Goal: Information Seeking & Learning: Compare options

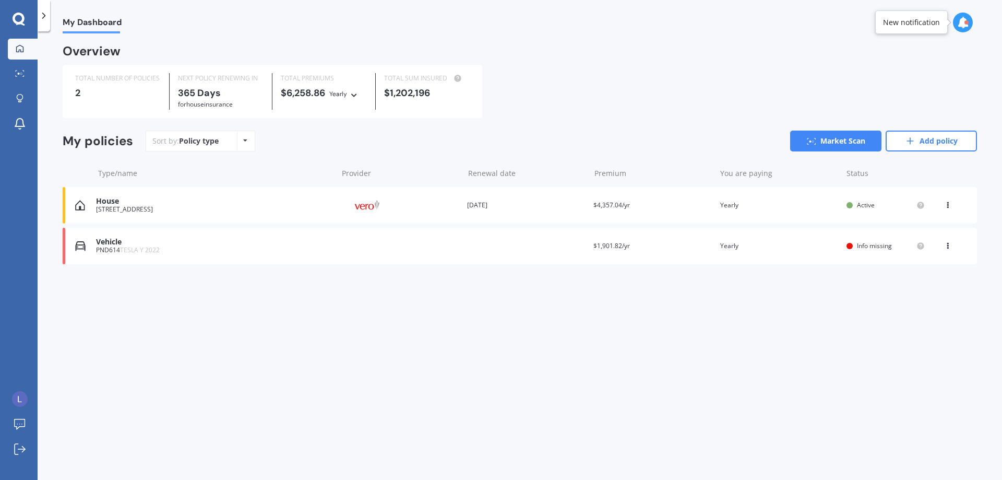
click at [503, 270] on div "Overview TOTAL NUMBER OF POLICIES 2 NEXT POLICY RENEWING [DATE] for House insur…" at bounding box center [520, 167] width 915 height 243
click at [503, 271] on div "Overview TOTAL NUMBER OF POLICIES 2 NEXT POLICY RENEWING [DATE] for House insur…" at bounding box center [520, 167] width 915 height 243
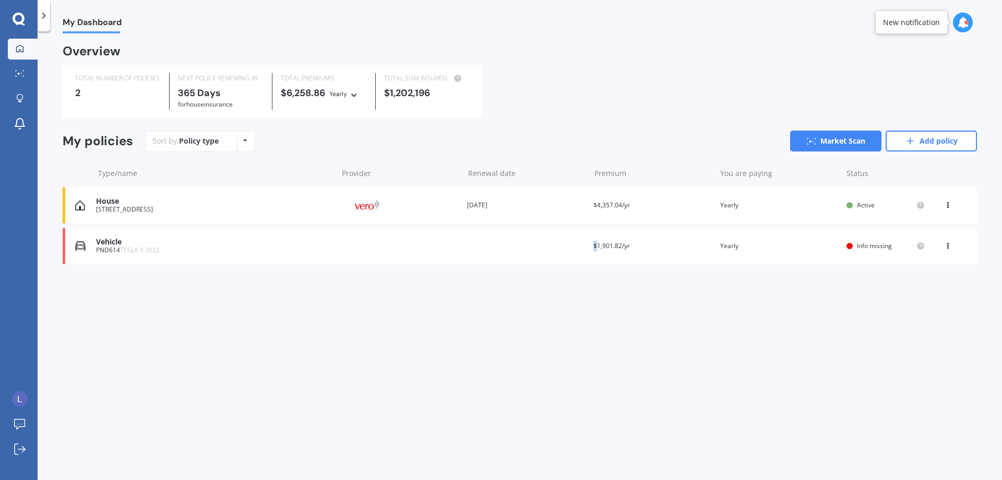
click at [503, 271] on div "Overview TOTAL NUMBER OF POLICIES 2 NEXT POLICY RENEWING [DATE] for House insur…" at bounding box center [520, 167] width 915 height 243
drag, startPoint x: 495, startPoint y: 262, endPoint x: 477, endPoint y: 258, distance: 18.6
click at [477, 258] on div "Vehicle PND614 TESLA Y 2022 Renewal date Premium $1,901.82/yr You are paying Ye…" at bounding box center [520, 246] width 915 height 37
click at [201, 203] on div "House" at bounding box center [214, 201] width 237 height 9
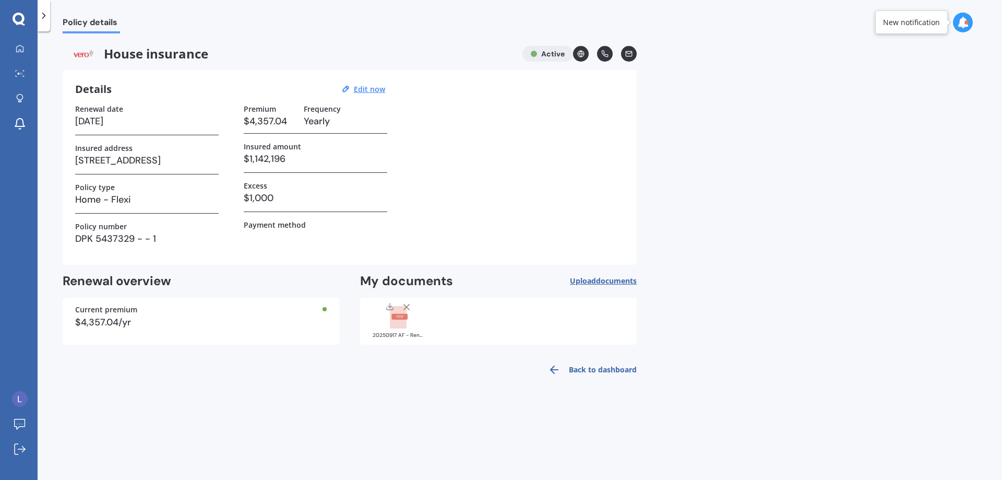
click at [390, 316] on rect at bounding box center [398, 317] width 17 height 23
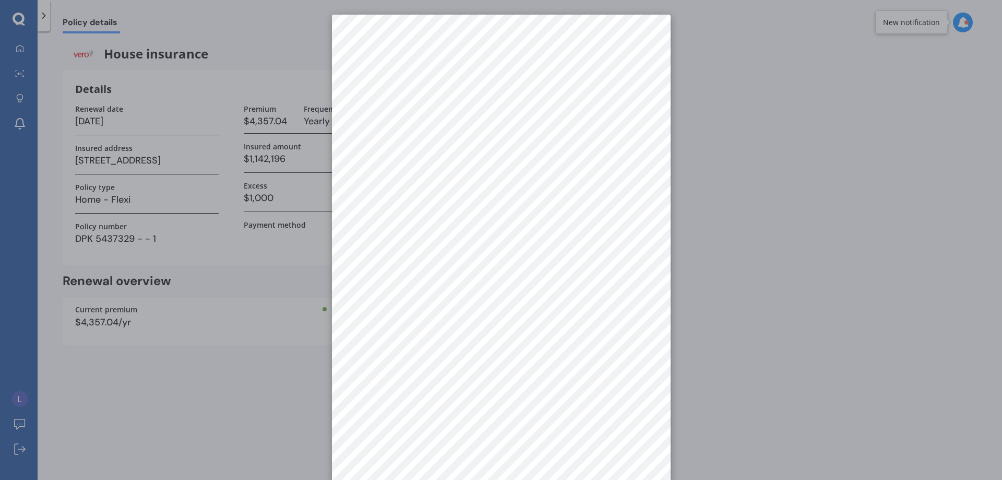
drag, startPoint x: 794, startPoint y: 282, endPoint x: 700, endPoint y: 279, distance: 94.0
click at [791, 283] on div at bounding box center [501, 240] width 1002 height 480
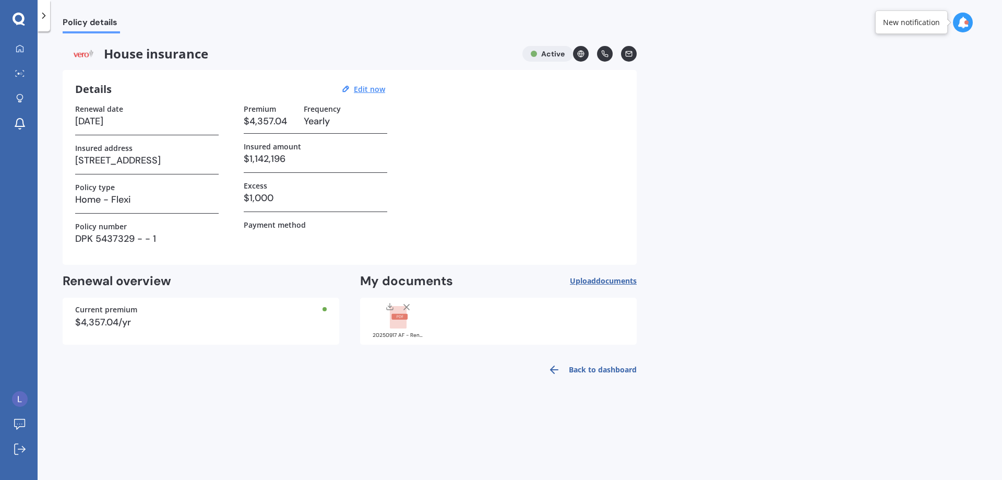
click at [397, 326] on rect at bounding box center [398, 317] width 17 height 23
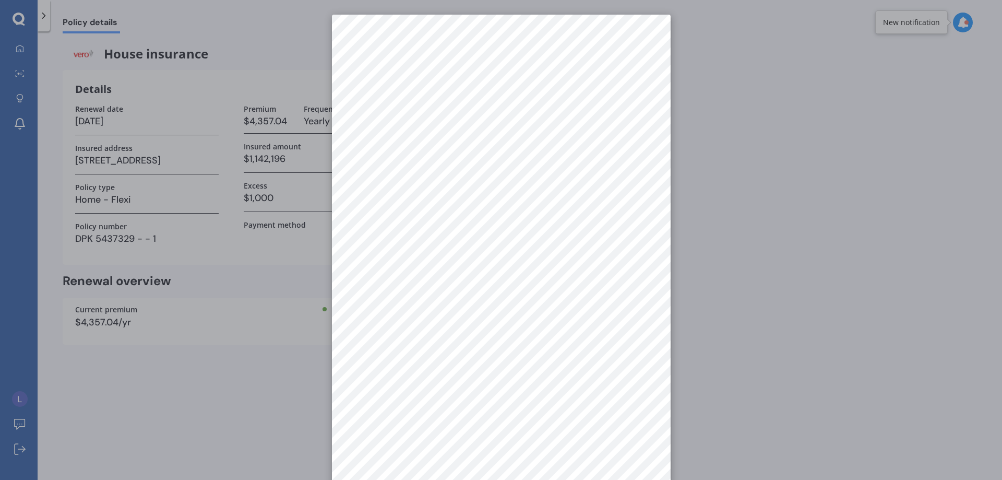
click at [723, 273] on div at bounding box center [501, 240] width 1002 height 480
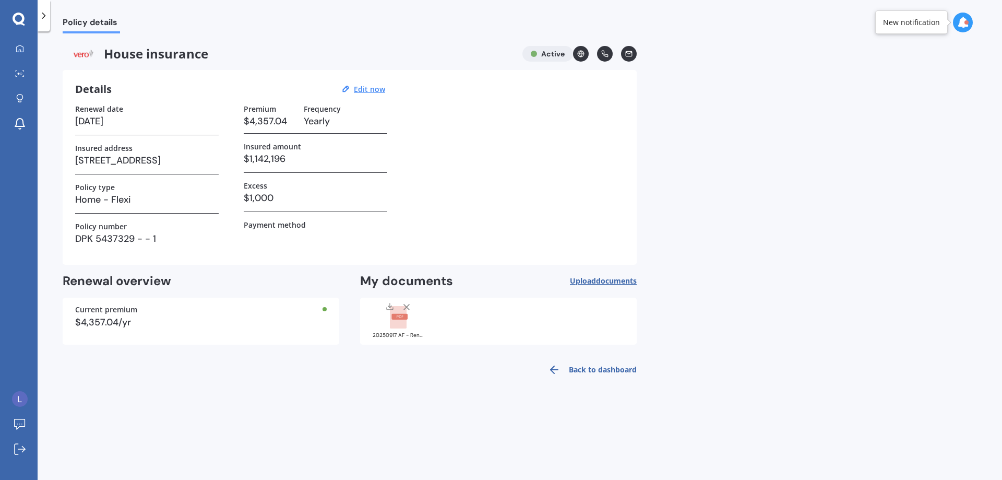
click at [287, 251] on div "Premium $4,357.04 Frequency Yearly Insured amount $1,142,196 Excess $1,000 Paym…" at bounding box center [316, 178] width 144 height 148
drag, startPoint x: 315, startPoint y: 248, endPoint x: 308, endPoint y: 244, distance: 8.9
click at [308, 244] on h3 at bounding box center [316, 237] width 144 height 16
click at [910, 26] on div "New notification" at bounding box center [911, 22] width 57 height 10
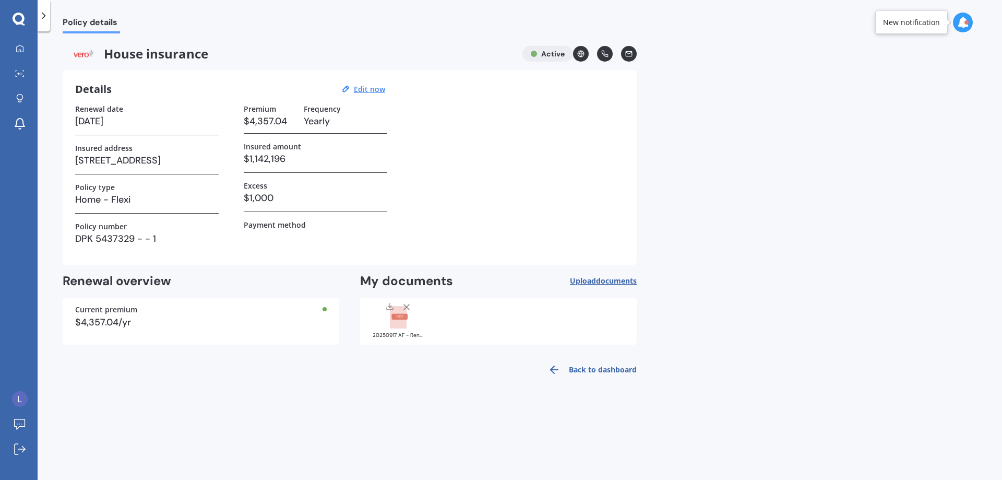
click at [583, 54] on line at bounding box center [581, 54] width 6 height 0
drag, startPoint x: 495, startPoint y: 141, endPoint x: 488, endPoint y: 139, distance: 7.8
drag, startPoint x: 488, startPoint y: 139, endPoint x: 431, endPoint y: 115, distance: 61.6
click at [471, 130] on div "Renewal date [DATE] Insured address [STREET_ADDRESS] 뉴질랜드 Policy type Home - Fl…" at bounding box center [349, 178] width 549 height 148
click at [20, 48] on icon at bounding box center [20, 48] width 8 height 8
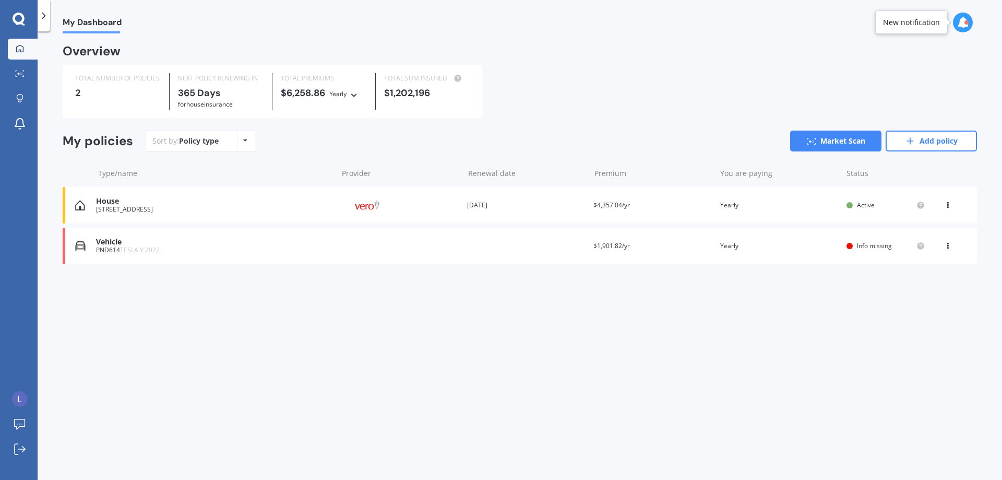
click at [946, 204] on icon at bounding box center [948, 203] width 7 height 6
click at [711, 294] on div "My Dashboard Overview TOTAL NUMBER OF POLICIES 2 NEXT POLICY RENEWING [DATE] fo…" at bounding box center [520, 257] width 965 height 449
click at [194, 207] on div "[STREET_ADDRESS]" at bounding box center [214, 209] width 237 height 7
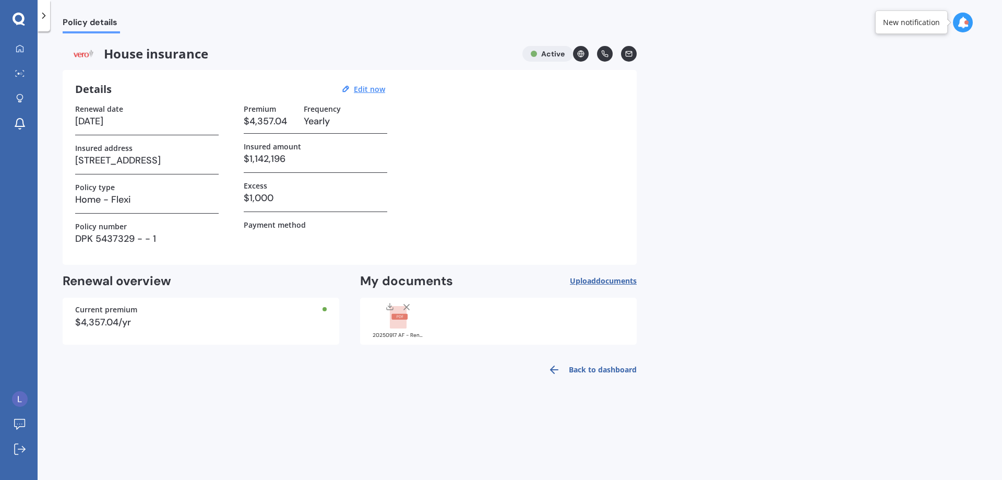
click at [427, 174] on div "Renewal date [DATE] Insured address [STREET_ADDRESS] 뉴질랜드 Policy type Home - Fl…" at bounding box center [349, 178] width 549 height 148
click at [426, 179] on div "Renewal date [DATE] Insured address [STREET_ADDRESS] 뉴질랜드 Policy type Home - Fl…" at bounding box center [349, 178] width 549 height 148
click at [430, 182] on div "Renewal date [DATE] Insured address [STREET_ADDRESS] 뉴질랜드 Policy type Home - Fl…" at bounding box center [349, 178] width 549 height 148
click at [18, 8] on div "My Dashboard Market Scan Explore insurance Notifications [PERSON_NAME] Submit f…" at bounding box center [19, 240] width 38 height 480
click at [19, 17] on icon at bounding box center [19, 20] width 13 height 14
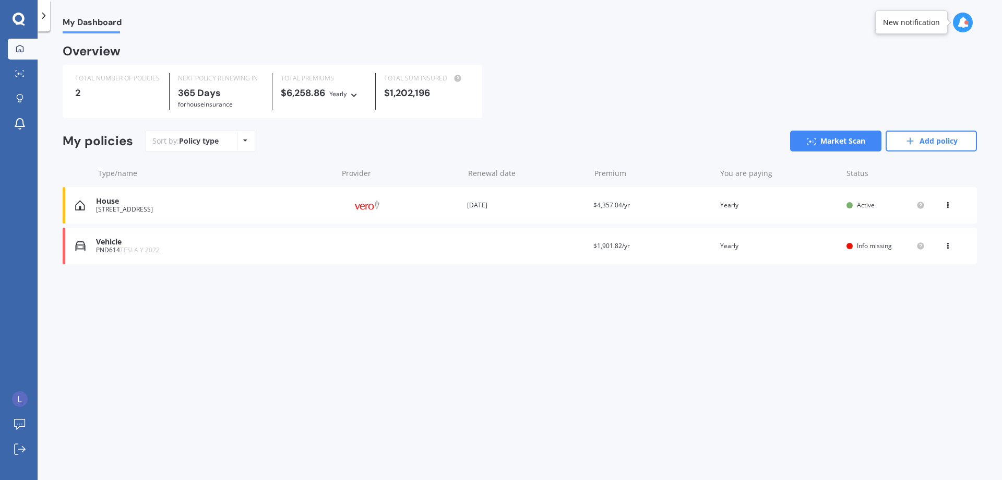
drag, startPoint x: 503, startPoint y: 124, endPoint x: 485, endPoint y: 117, distance: 19.7
click at [485, 119] on div "Overview TOTAL NUMBER OF POLICIES 2 NEXT POLICY RENEWING [DATE] for House insur…" at bounding box center [520, 167] width 915 height 243
click at [485, 117] on div "TOTAL NUMBER OF POLICIES 2 NEXT POLICY RENEWING [DATE] for House insurance TOTA…" at bounding box center [520, 91] width 915 height 53
click at [234, 147] on div "Sort by: Policy type Policy type Alphabetical Date added Renewing next" at bounding box center [201, 141] width 110 height 21
click at [241, 144] on div "Policy type Alphabetical Date added Renewing next" at bounding box center [245, 141] width 16 height 19
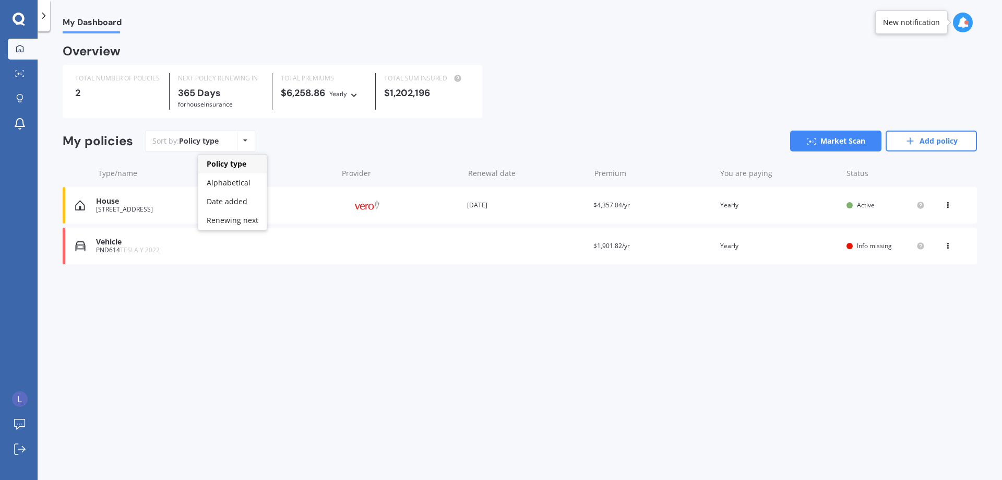
click at [241, 147] on div "Policy type Alphabetical Date added Renewing next" at bounding box center [245, 141] width 16 height 19
click at [846, 146] on link "Market Scan" at bounding box center [835, 141] width 91 height 21
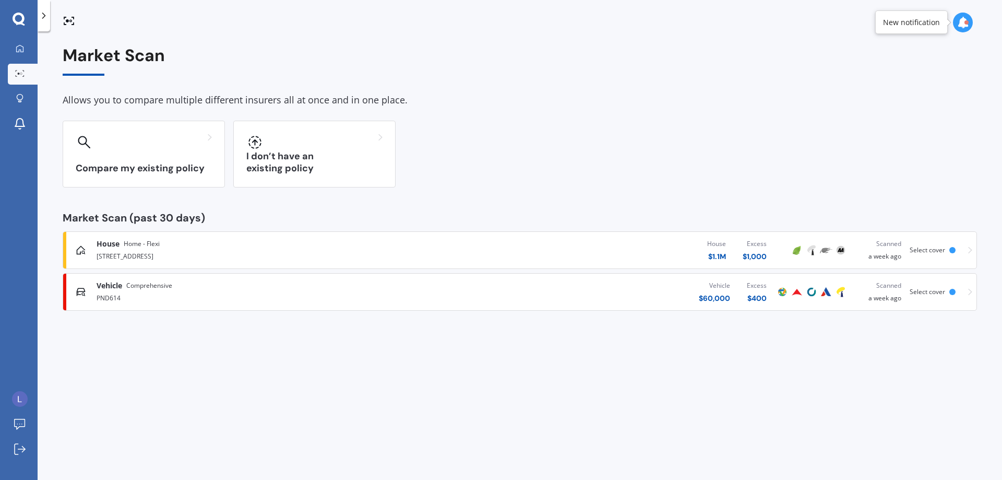
click at [934, 246] on span "Select cover" at bounding box center [928, 249] width 36 height 9
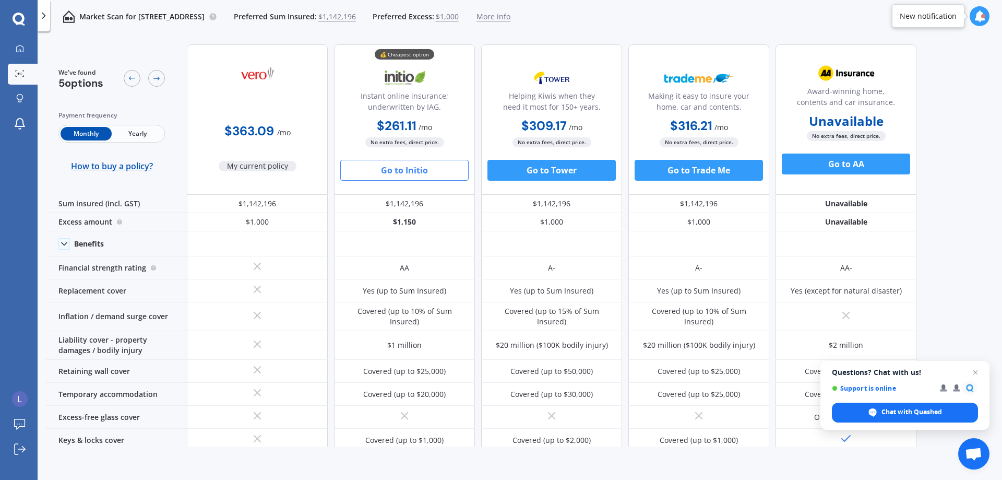
click at [136, 134] on span "Yearly" at bounding box center [137, 134] width 51 height 14
click at [87, 134] on span "Monthly" at bounding box center [86, 134] width 51 height 14
click at [115, 128] on span "Yearly" at bounding box center [137, 134] width 51 height 14
click at [79, 131] on span "Monthly" at bounding box center [86, 134] width 51 height 14
click at [141, 131] on span "Yearly" at bounding box center [137, 134] width 51 height 14
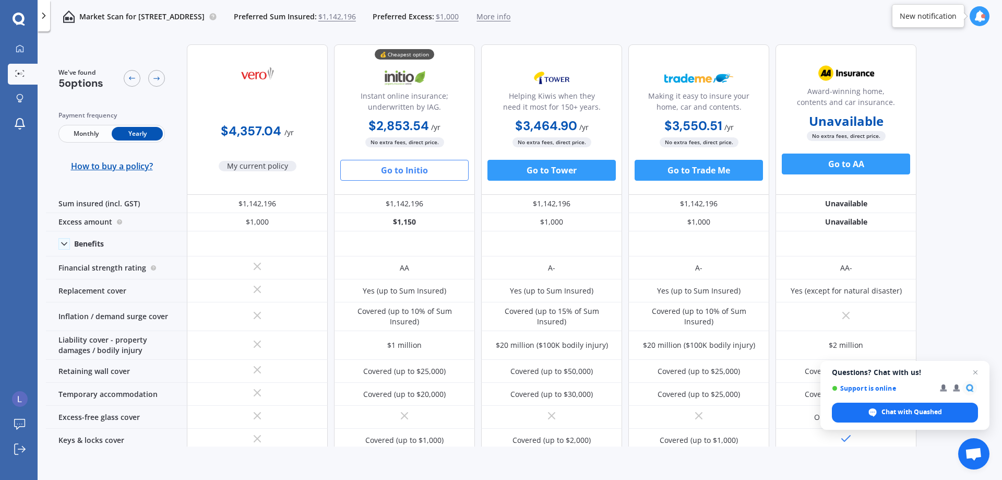
click at [100, 127] on span "Monthly" at bounding box center [86, 134] width 51 height 14
click at [401, 170] on button "Go to Initio" at bounding box center [404, 170] width 128 height 21
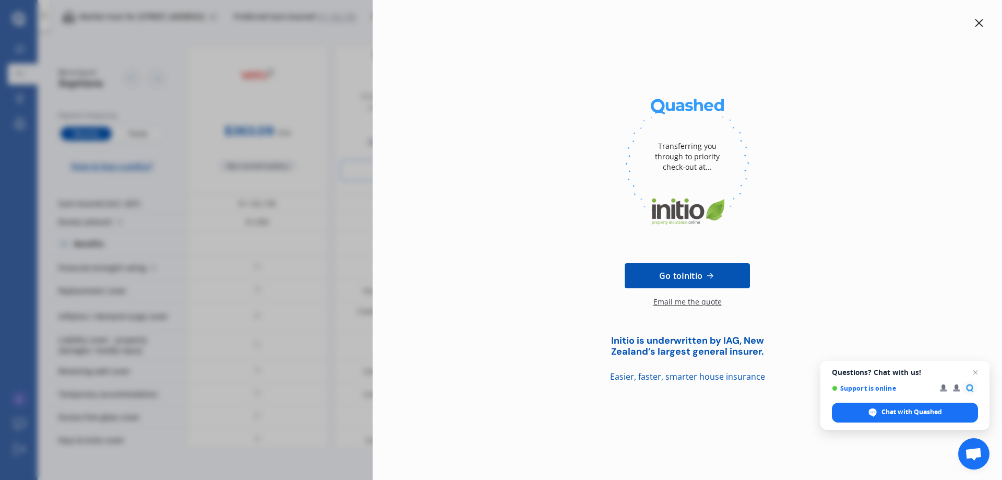
click at [978, 22] on icon at bounding box center [980, 23] width 8 height 8
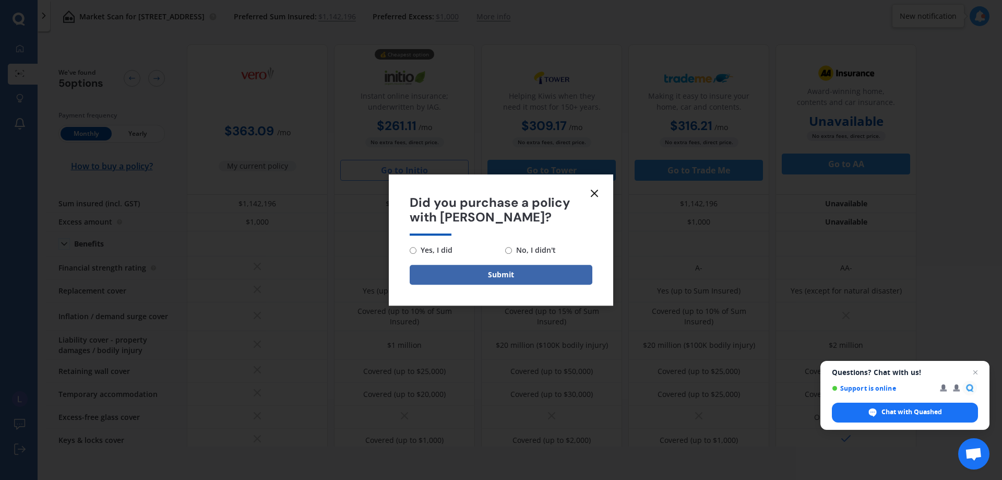
click at [589, 197] on icon at bounding box center [594, 193] width 13 height 13
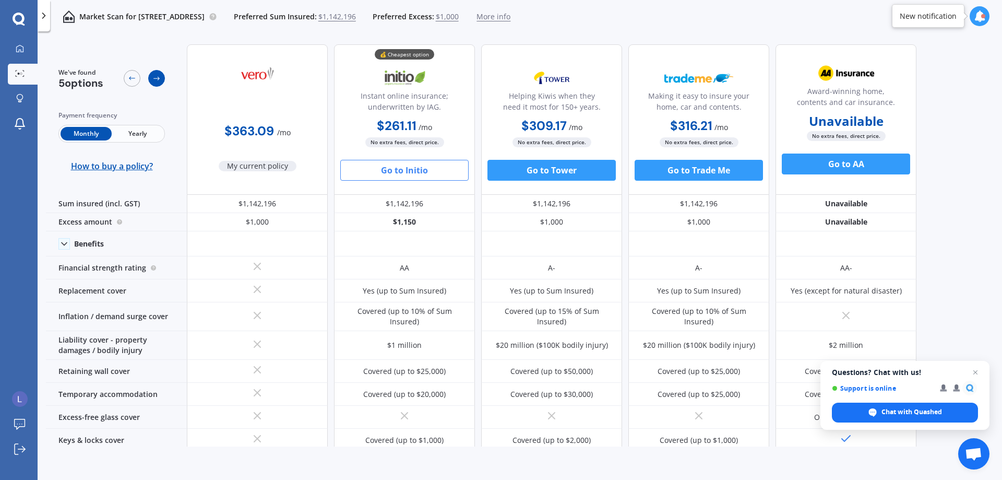
click at [151, 79] on div at bounding box center [156, 78] width 17 height 17
click at [125, 80] on div at bounding box center [132, 78] width 17 height 17
click at [21, 72] on icon at bounding box center [19, 73] width 9 height 7
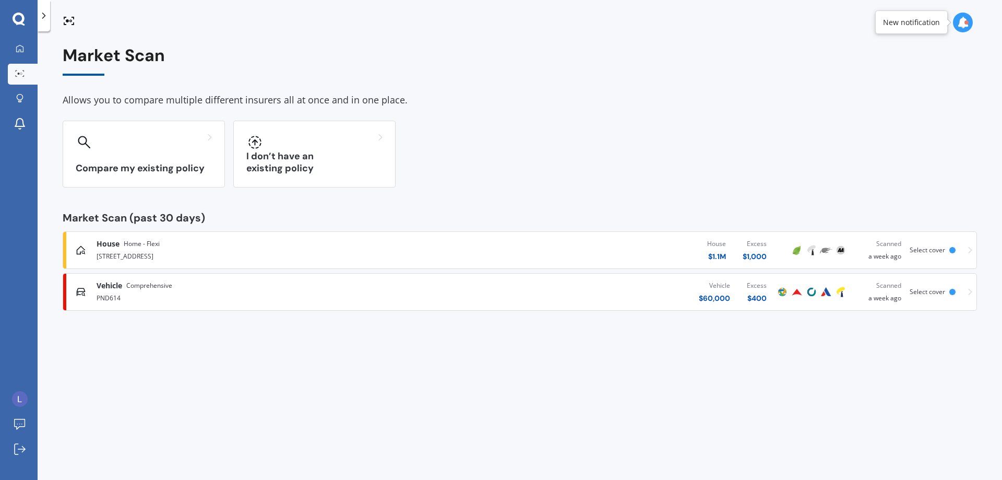
click at [18, 72] on icon at bounding box center [19, 73] width 9 height 7
drag, startPoint x: 842, startPoint y: 75, endPoint x: 844, endPoint y: 61, distance: 14.3
click at [843, 70] on div "Market Scan" at bounding box center [520, 61] width 915 height 30
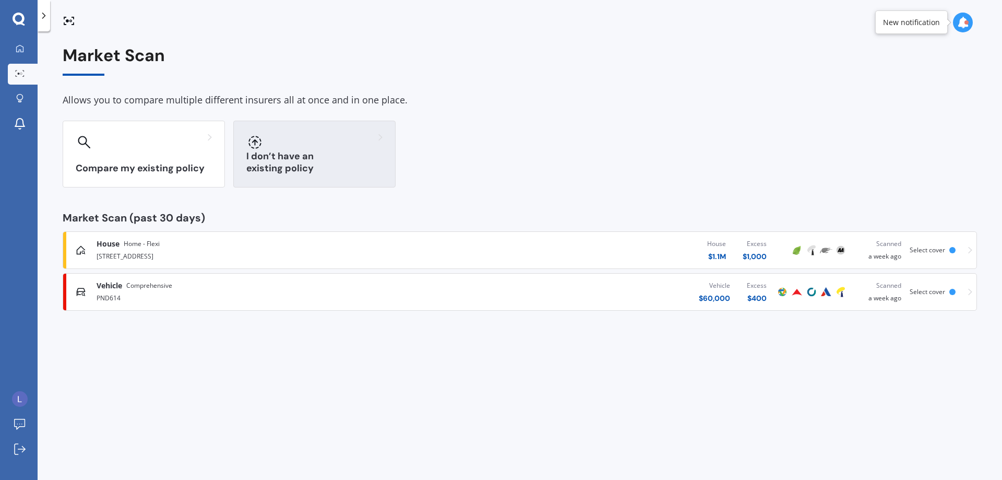
click at [285, 152] on div "I don’t have an existing policy" at bounding box center [314, 154] width 162 height 67
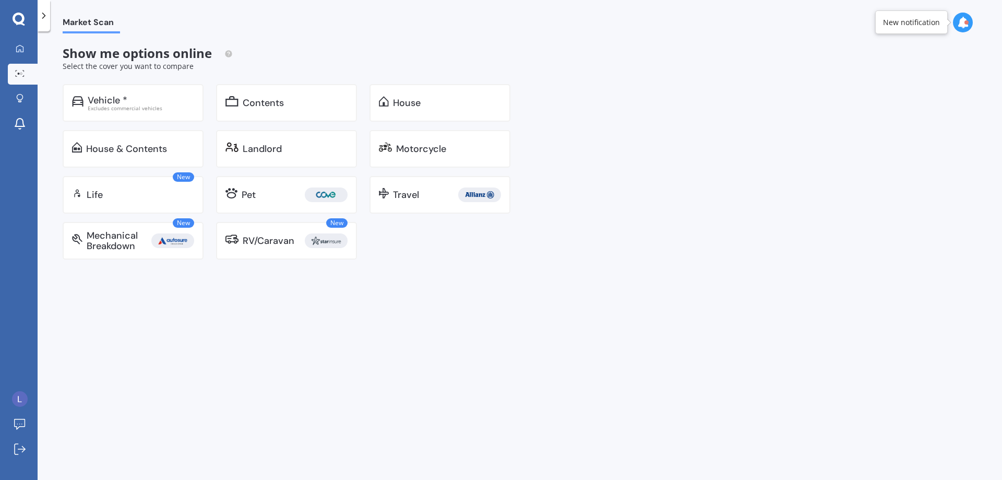
drag, startPoint x: 574, startPoint y: 205, endPoint x: 527, endPoint y: 171, distance: 57.2
click at [568, 202] on div "Market Scan Show me options online Select the cover you want to compare Vehicle…" at bounding box center [520, 257] width 965 height 449
click at [414, 106] on div "House" at bounding box center [407, 103] width 28 height 10
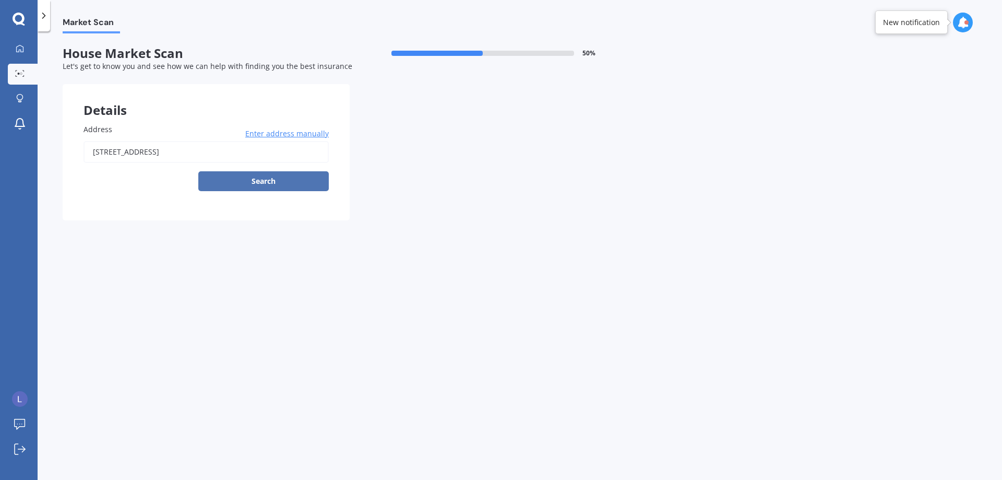
click at [270, 180] on button "Search" at bounding box center [263, 181] width 131 height 20
click at [229, 151] on input "[STREET_ADDRESS]" at bounding box center [206, 152] width 245 height 22
drag, startPoint x: 229, startPoint y: 151, endPoint x: 209, endPoint y: 151, distance: 19.8
click at [209, 151] on input "[STREET_ADDRESS]" at bounding box center [206, 152] width 245 height 22
click at [207, 152] on input "[STREET_ADDRESS]" at bounding box center [206, 152] width 245 height 22
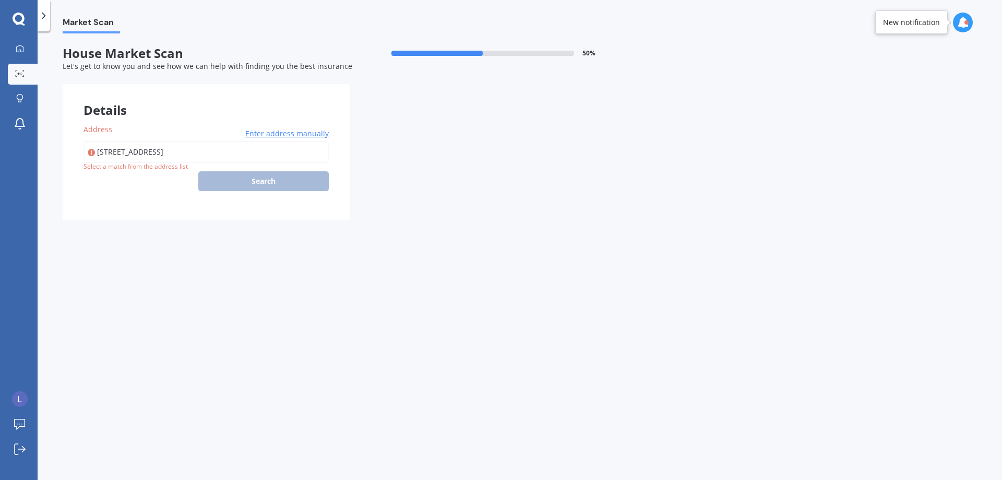
type input "[STREET_ADDRESS]"
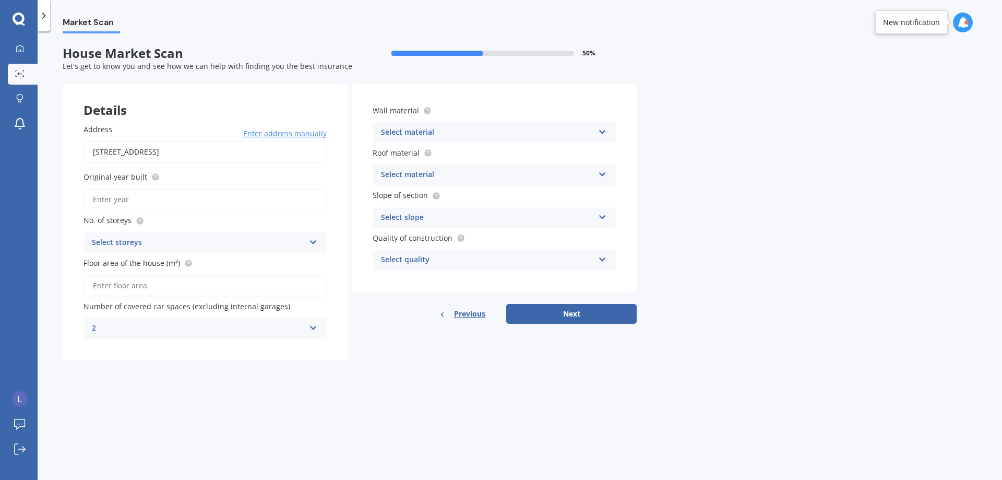
click at [412, 135] on div "Select material" at bounding box center [487, 132] width 213 height 13
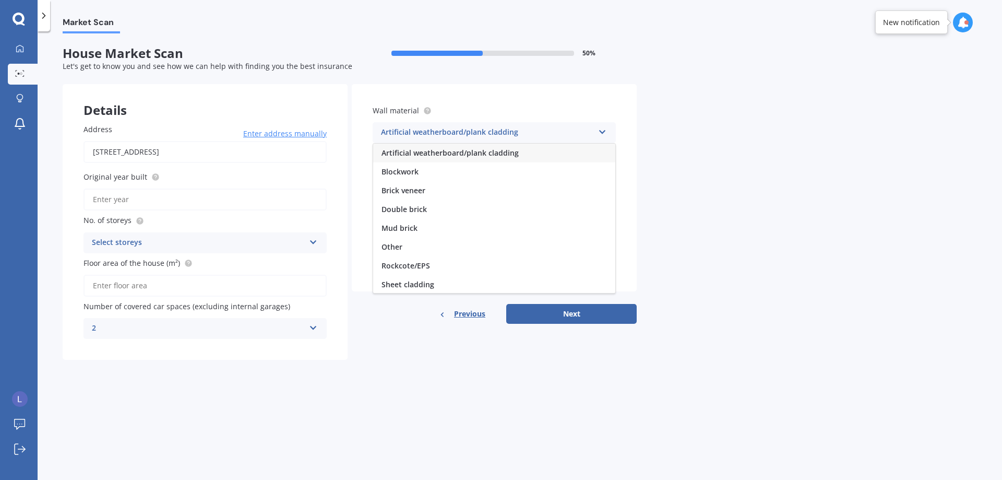
click at [412, 136] on div "Artificial weatherboard/plank cladding" at bounding box center [487, 132] width 213 height 13
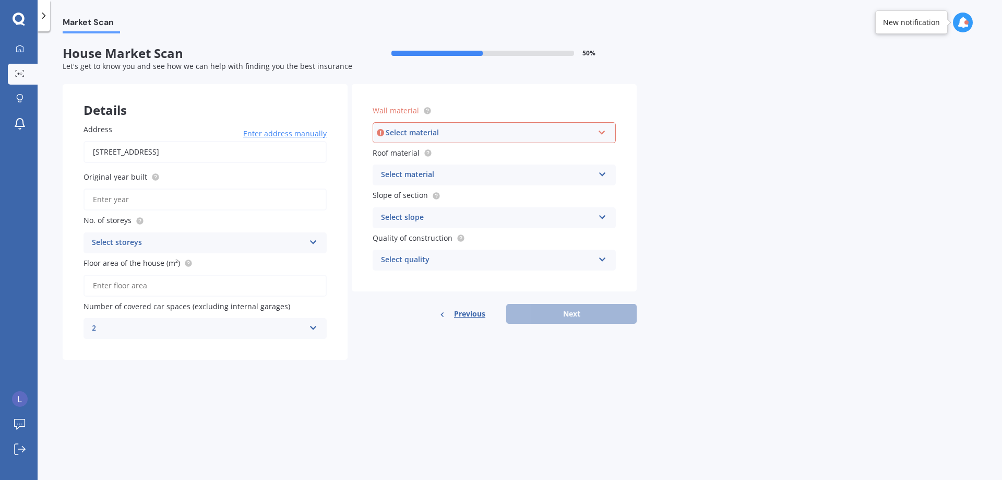
click at [709, 170] on div "Market Scan House Market Scan 50 % Let's get to know you and see how we can hel…" at bounding box center [520, 257] width 965 height 449
click at [689, 152] on div "Market Scan House Market Scan 50 % Let's get to know you and see how we can hel…" at bounding box center [520, 257] width 965 height 449
drag, startPoint x: 662, startPoint y: 136, endPoint x: 654, endPoint y: 138, distance: 8.6
click at [663, 136] on div "Market Scan House Market Scan 50 % Let's get to know you and see how we can hel…" at bounding box center [520, 257] width 965 height 449
click at [539, 134] on div "Select material" at bounding box center [490, 132] width 208 height 11
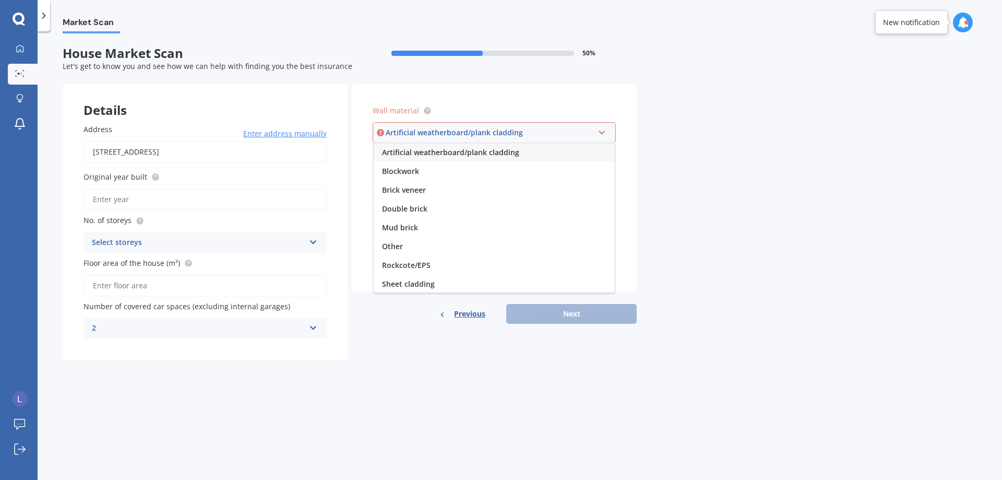
click at [129, 196] on input "Original year built" at bounding box center [205, 199] width 243 height 22
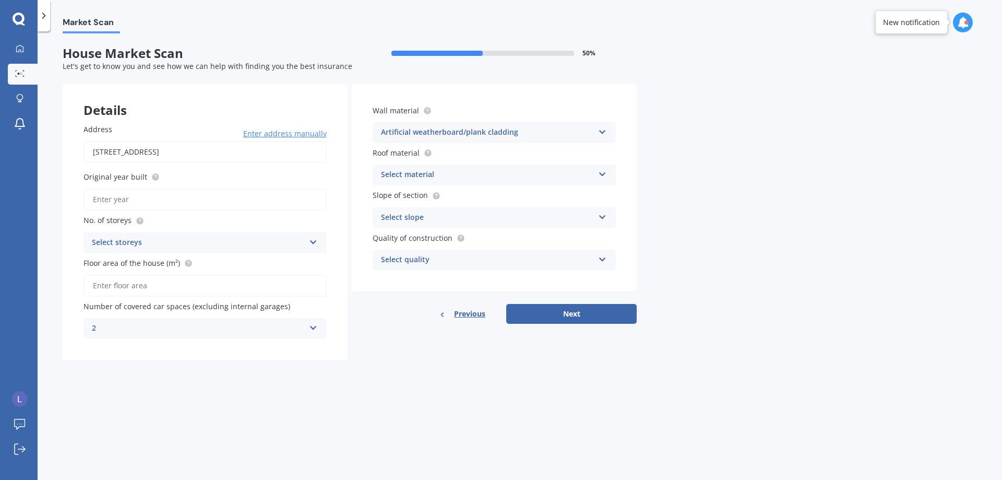
type input "1910"
click at [295, 240] on div "Select storeys" at bounding box center [198, 243] width 213 height 13
click at [247, 260] on div "1" at bounding box center [205, 263] width 242 height 19
click at [210, 281] on input "Floor area of the house (m²)" at bounding box center [205, 286] width 243 height 22
type input "150"
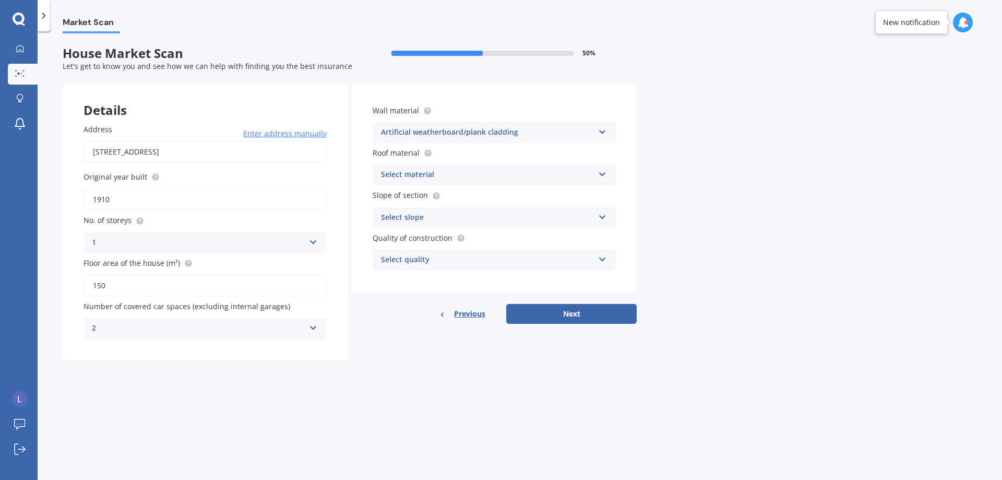
drag, startPoint x: 352, startPoint y: 365, endPoint x: 345, endPoint y: 354, distance: 13.3
click at [351, 365] on form "House Market Scan 50 % Let's get to know you and see how we can help with findi…" at bounding box center [350, 207] width 574 height 322
click at [345, 348] on div "Address [STREET_ADDRESS][GEOGRAPHIC_DATA] Enter address manually Search Origina…" at bounding box center [205, 231] width 285 height 257
click at [524, 126] on div "Artificial weatherboard/plank cladding Artificial weatherboard/plank cladding B…" at bounding box center [494, 132] width 243 height 21
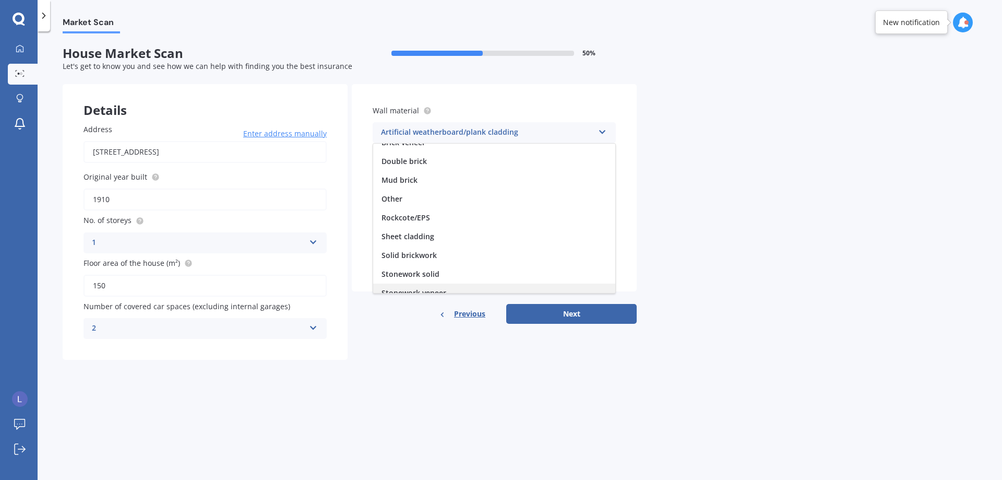
scroll to position [95, 0]
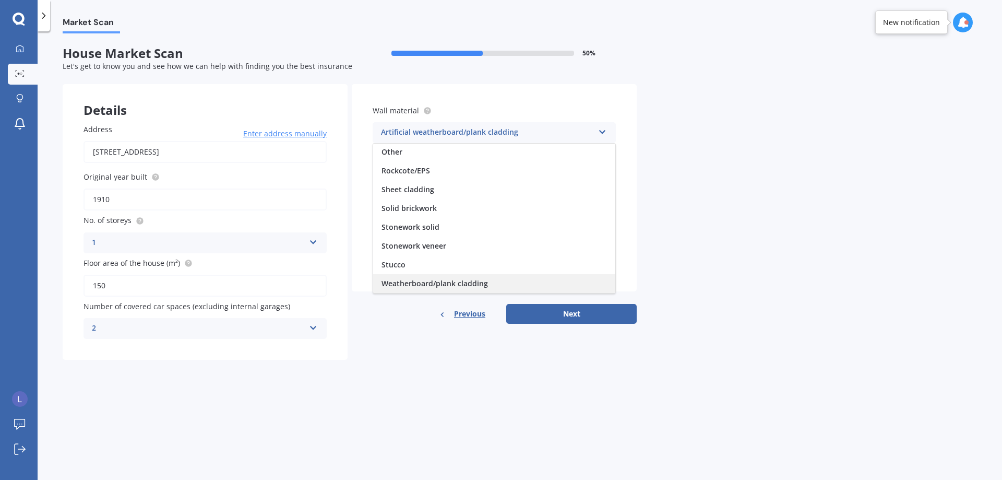
click at [446, 286] on span "Weatherboard/plank cladding" at bounding box center [435, 283] width 107 height 10
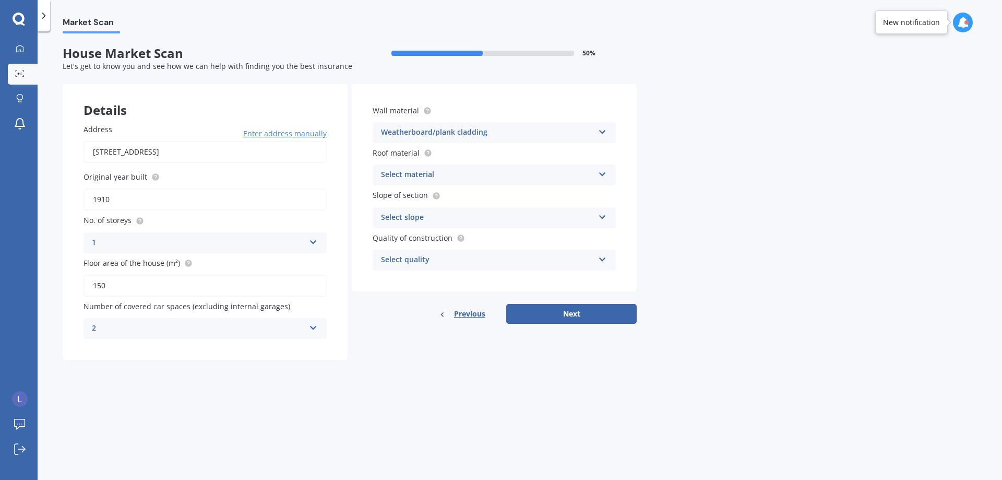
click at [534, 179] on div "Select material" at bounding box center [487, 175] width 213 height 13
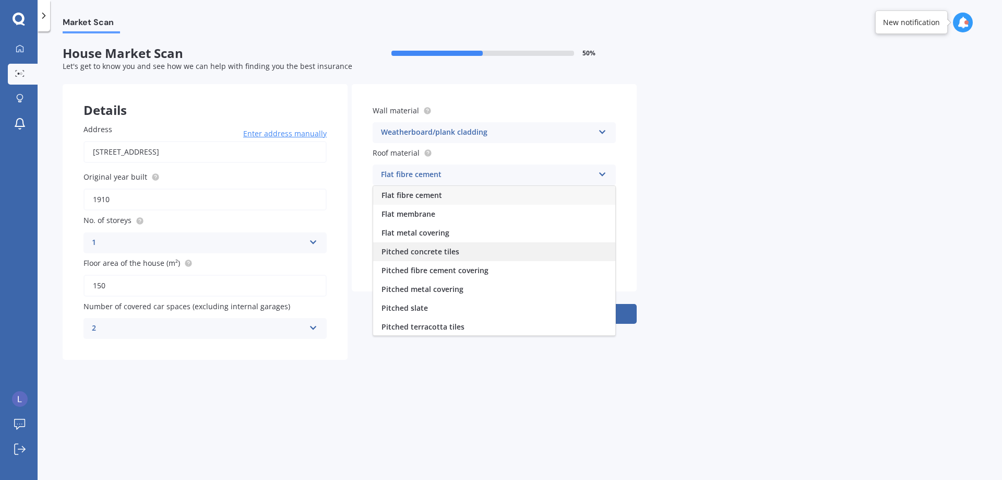
scroll to position [39, 0]
click at [449, 253] on span "Pitched metal covering" at bounding box center [423, 250] width 82 height 10
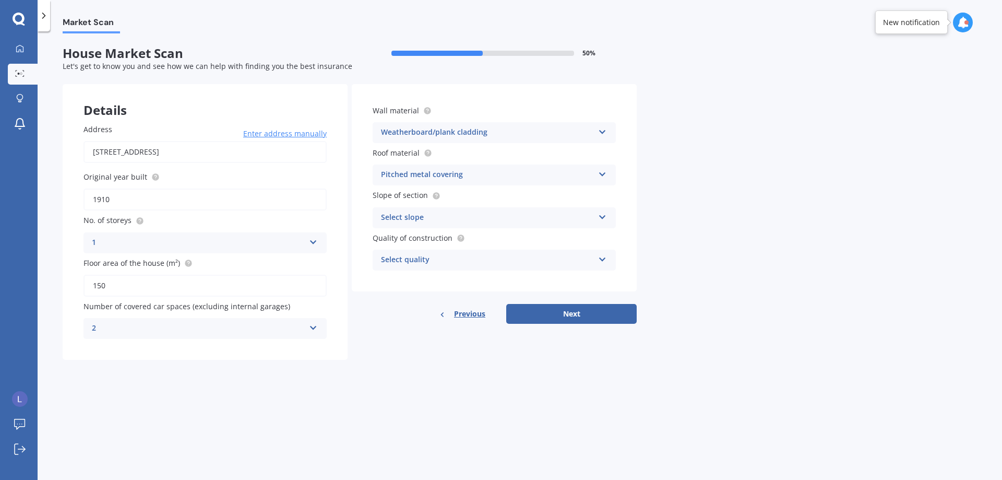
click at [518, 261] on div "Select quality" at bounding box center [487, 260] width 213 height 13
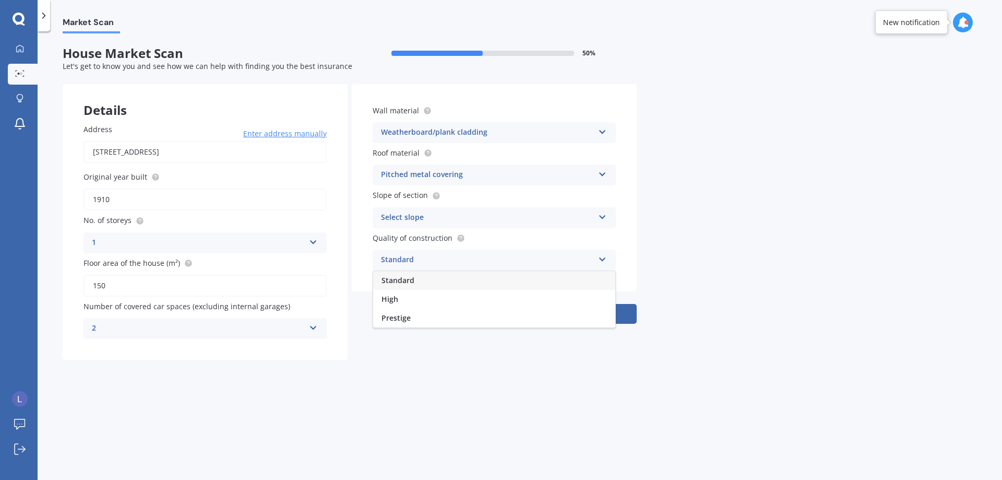
click at [415, 279] on div "Standard" at bounding box center [494, 280] width 242 height 19
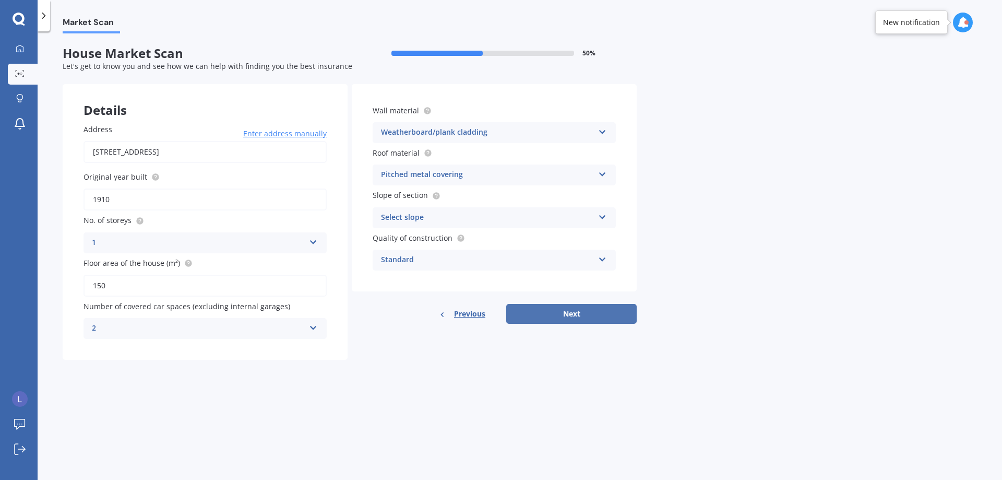
click at [561, 313] on button "Next" at bounding box center [571, 314] width 131 height 20
click at [451, 219] on div "Select slope" at bounding box center [490, 217] width 208 height 11
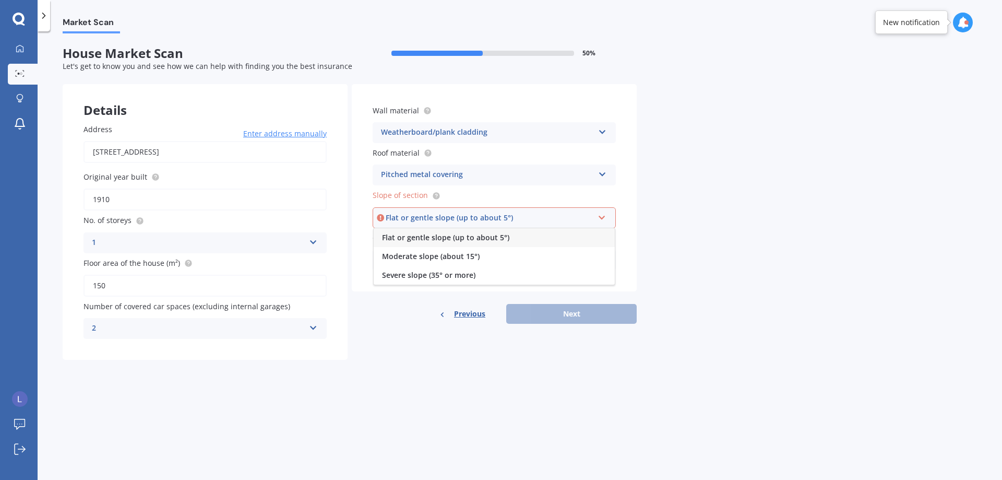
click at [499, 237] on span "Flat or gentle slope (up to about 5°)" at bounding box center [445, 237] width 127 height 10
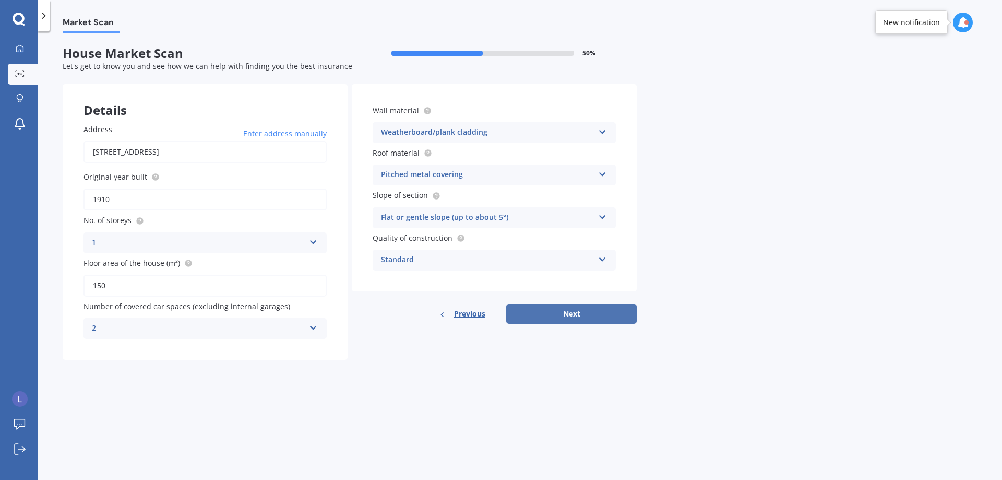
click at [550, 314] on button "Next" at bounding box center [571, 314] width 131 height 20
select select "17"
select select "09"
select select "1977"
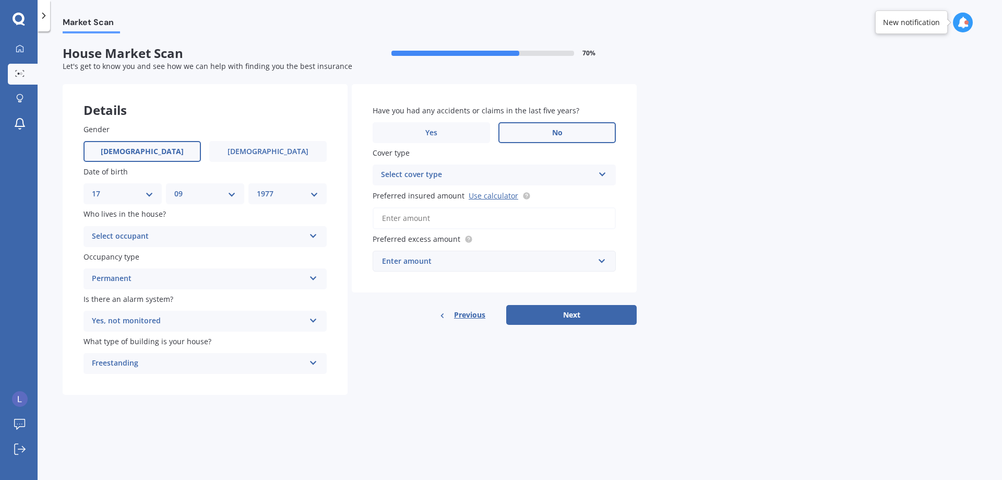
click at [185, 233] on div "Select occupant" at bounding box center [198, 236] width 213 height 13
click at [374, 364] on div "Details Gender [DEMOGRAPHIC_DATA] [DEMOGRAPHIC_DATA] Date of birth DD 01 02 03 …" at bounding box center [350, 239] width 574 height 311
drag, startPoint x: 369, startPoint y: 363, endPoint x: 352, endPoint y: 367, distance: 16.7
click at [352, 367] on div "Details Gender [DEMOGRAPHIC_DATA] [DEMOGRAPHIC_DATA] Date of birth DD 01 02 03 …" at bounding box center [350, 239] width 574 height 311
click at [198, 276] on div "Permanent" at bounding box center [198, 279] width 213 height 13
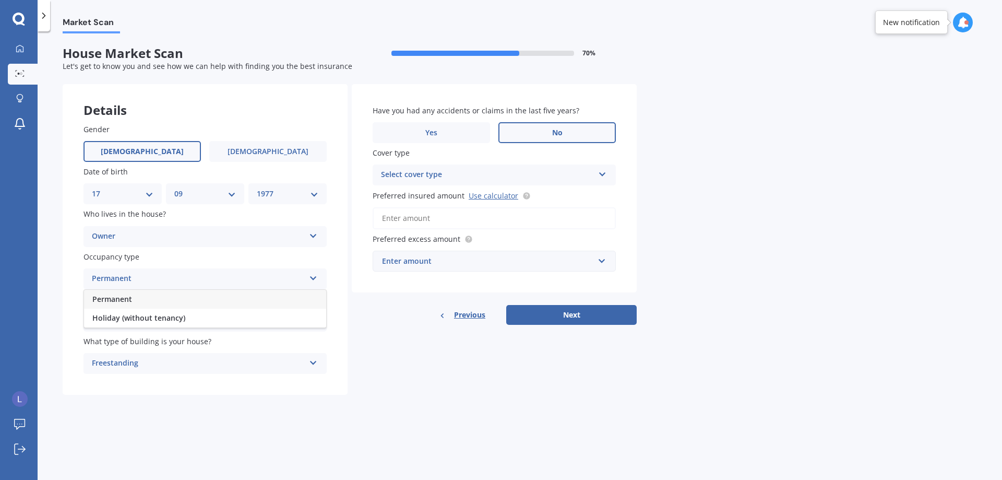
click at [364, 383] on div "Details Gender [DEMOGRAPHIC_DATA] [DEMOGRAPHIC_DATA] Date of birth DD 01 02 03 …" at bounding box center [350, 239] width 574 height 311
click at [348, 274] on div "Details Gender [DEMOGRAPHIC_DATA] [DEMOGRAPHIC_DATA] Date of birth DD 01 02 03 …" at bounding box center [350, 239] width 574 height 311
drag, startPoint x: 341, startPoint y: 266, endPoint x: 335, endPoint y: 264, distance: 6.0
click at [335, 264] on div "Gender [DEMOGRAPHIC_DATA] [DEMOGRAPHIC_DATA] Date of birth DD 01 02 03 04 05 06…" at bounding box center [205, 249] width 285 height 292
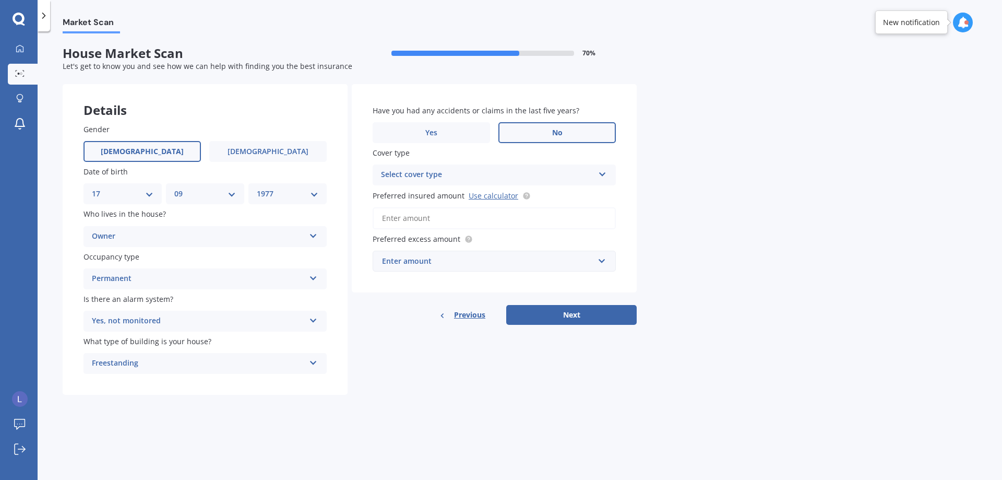
click at [253, 239] on div "Owner" at bounding box center [198, 236] width 213 height 13
click at [403, 264] on div "Enter amount" at bounding box center [488, 260] width 212 height 11
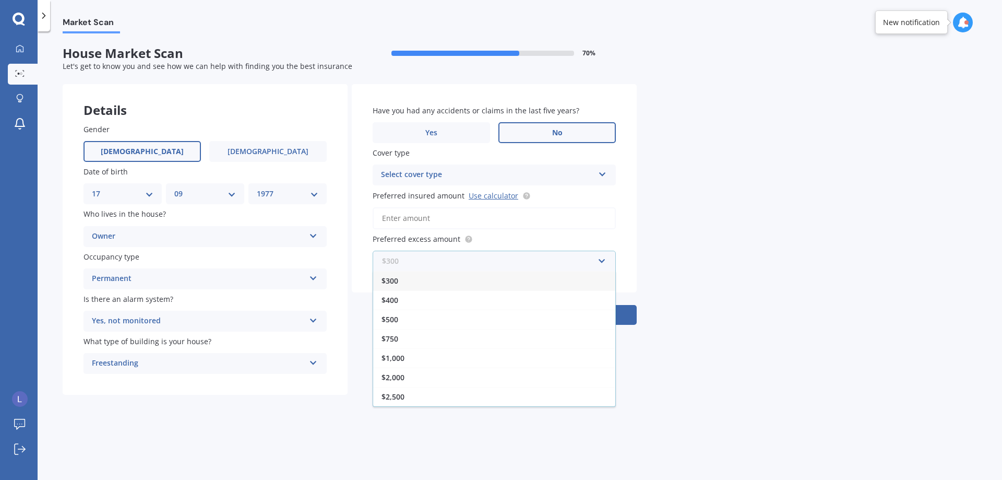
click at [403, 260] on input "text" at bounding box center [491, 261] width 234 height 20
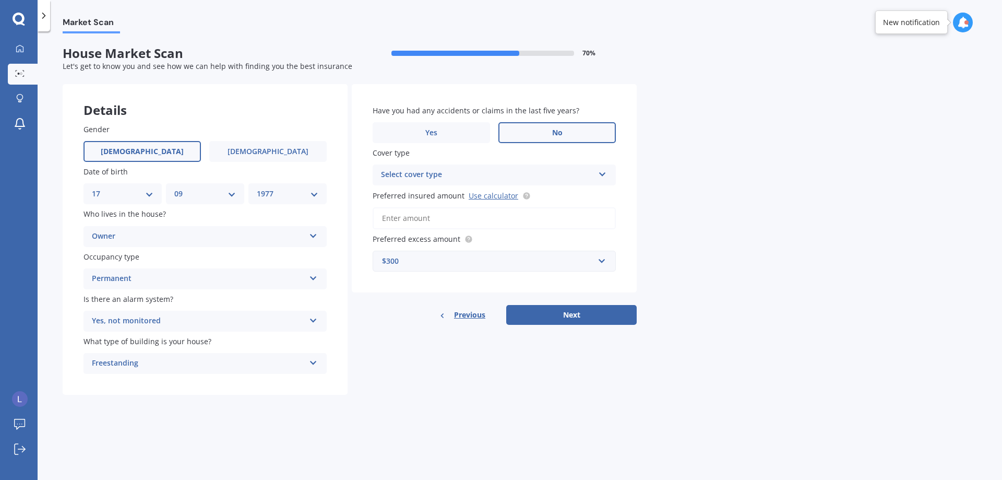
click at [683, 273] on div "Market Scan House Market Scan 70 % Let's get to know you and see how we can hel…" at bounding box center [520, 257] width 965 height 449
click at [560, 261] on div "$300" at bounding box center [488, 260] width 212 height 11
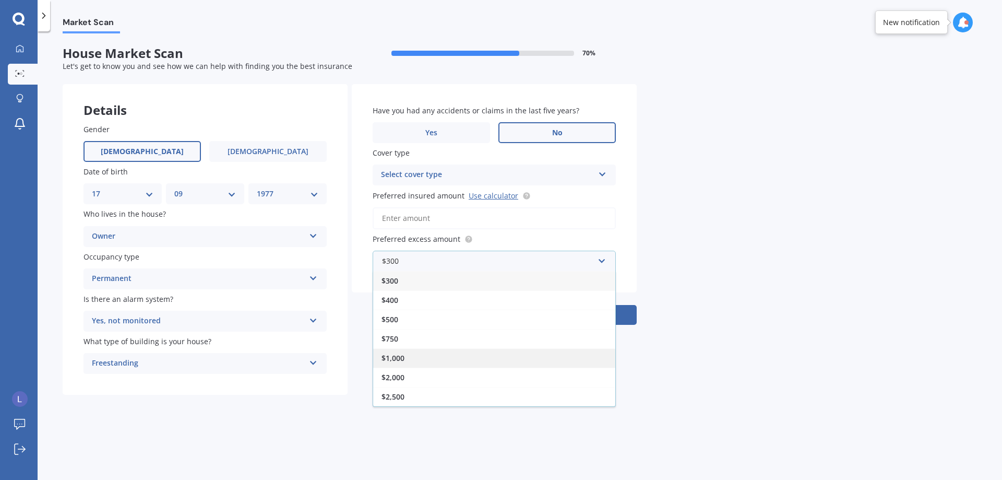
click at [438, 363] on div "$1,000" at bounding box center [494, 357] width 242 height 19
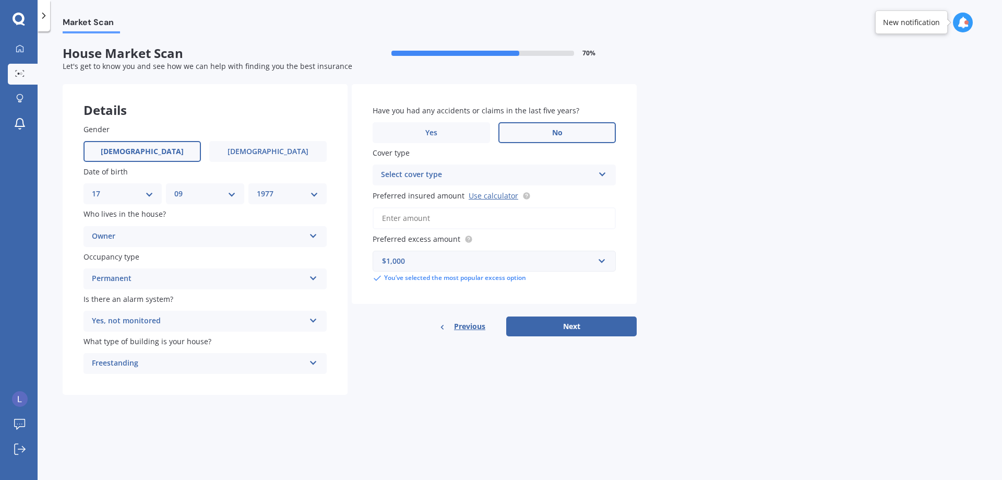
click at [686, 258] on div "Market Scan House Market Scan 70 % Let's get to know you and see how we can hel…" at bounding box center [520, 257] width 965 height 449
click at [509, 173] on div "Select cover type" at bounding box center [487, 175] width 213 height 13
click at [506, 174] on div "High" at bounding box center [487, 175] width 213 height 13
click at [513, 176] on div "Select cover type" at bounding box center [490, 174] width 208 height 11
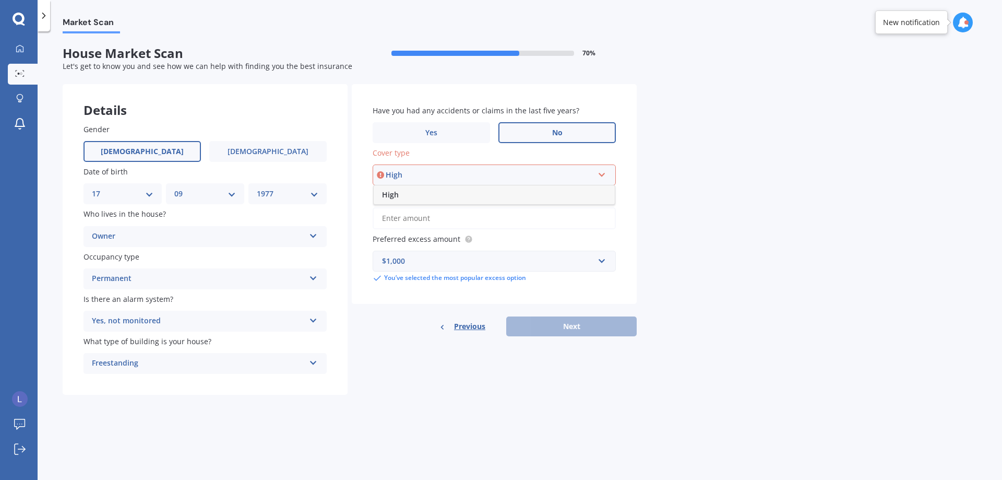
click at [415, 196] on div "High" at bounding box center [494, 194] width 241 height 19
drag, startPoint x: 610, startPoint y: 212, endPoint x: 646, endPoint y: 220, distance: 37.0
click at [611, 213] on input "Preferred insured amount Use calculator" at bounding box center [494, 218] width 243 height 22
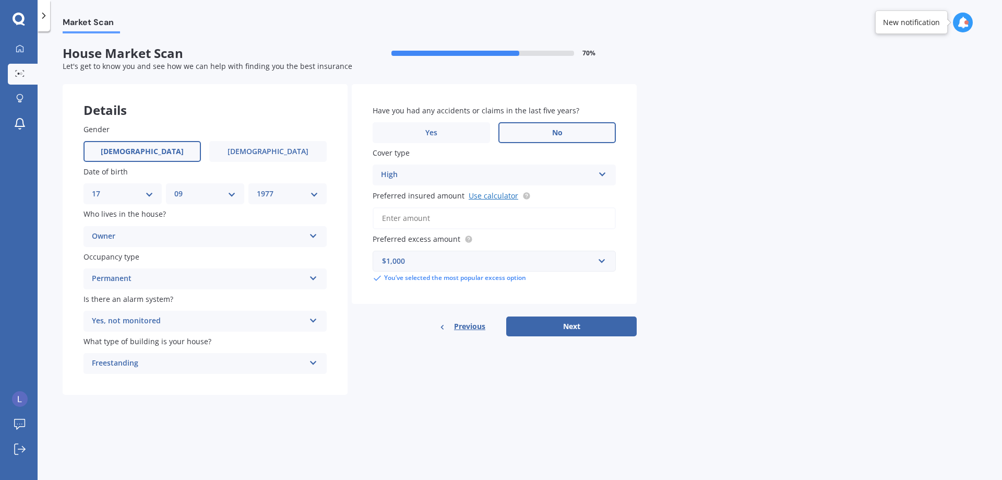
click at [485, 197] on link "Use calculator" at bounding box center [494, 196] width 50 height 10
click at [702, 264] on div "Market Scan House Market Scan 70 % Let's get to know you and see how we can hel…" at bounding box center [520, 257] width 965 height 449
drag, startPoint x: 707, startPoint y: 257, endPoint x: 679, endPoint y: 264, distance: 28.6
click at [679, 264] on div "Market Scan House Market Scan 70 % Let's get to know you and see how we can hel…" at bounding box center [520, 257] width 965 height 449
click at [682, 264] on div "Market Scan House Market Scan 70 % Let's get to know you and see how we can hel…" at bounding box center [520, 257] width 965 height 449
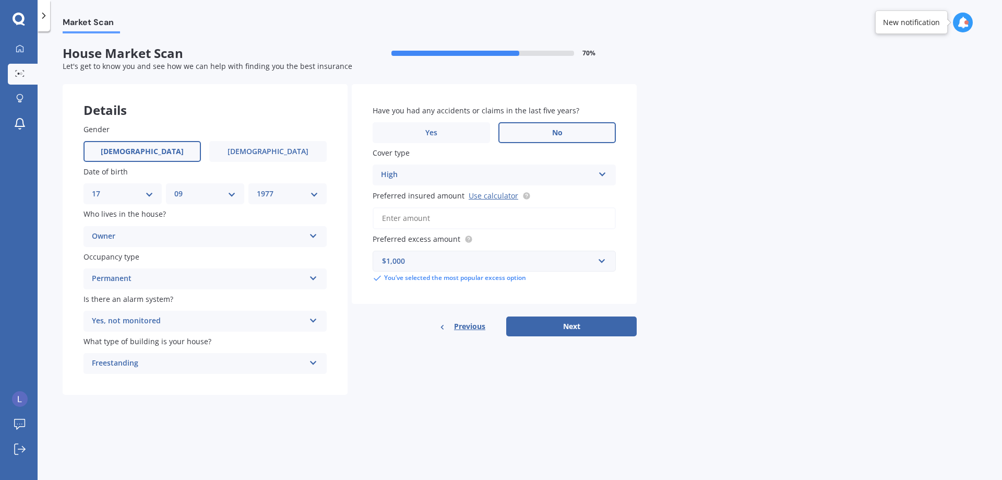
click at [682, 264] on div "Market Scan House Market Scan 70 % Let's get to know you and see how we can hel…" at bounding box center [520, 257] width 965 height 449
click at [685, 246] on div "Market Scan House Market Scan 70 % Let's get to know you and see how we can hel…" at bounding box center [520, 257] width 965 height 449
drag, startPoint x: 667, startPoint y: 192, endPoint x: 667, endPoint y: 198, distance: 6.3
click at [666, 193] on div "Market Scan House Market Scan 70 % Let's get to know you and see how we can hel…" at bounding box center [520, 257] width 965 height 449
click at [667, 198] on div "Market Scan House Market Scan 70 % Let's get to know you and see how we can hel…" at bounding box center [520, 257] width 965 height 449
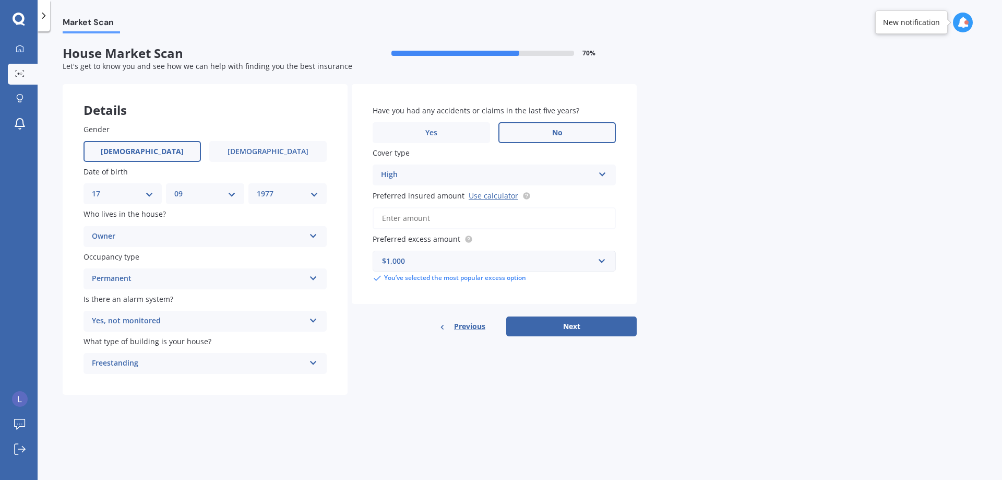
click at [667, 194] on div "Market Scan House Market Scan 70 % Let's get to know you and see how we can hel…" at bounding box center [520, 257] width 965 height 449
drag, startPoint x: 676, startPoint y: 169, endPoint x: 666, endPoint y: 167, distance: 10.1
click at [674, 169] on div "Market Scan House Market Scan 70 % Let's get to know you and see how we can hel…" at bounding box center [520, 257] width 965 height 449
click at [666, 167] on div "Market Scan House Market Scan 70 % Let's get to know you and see how we can hel…" at bounding box center [520, 257] width 965 height 449
click at [232, 238] on div "Owner" at bounding box center [198, 236] width 213 height 13
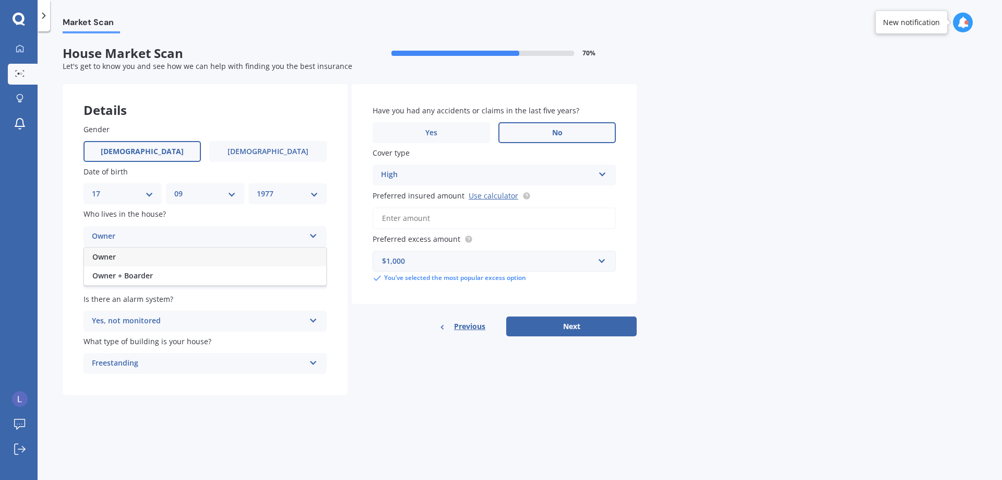
click at [232, 238] on div "Owner" at bounding box center [198, 236] width 213 height 13
